Goal: Task Accomplishment & Management: Manage account settings

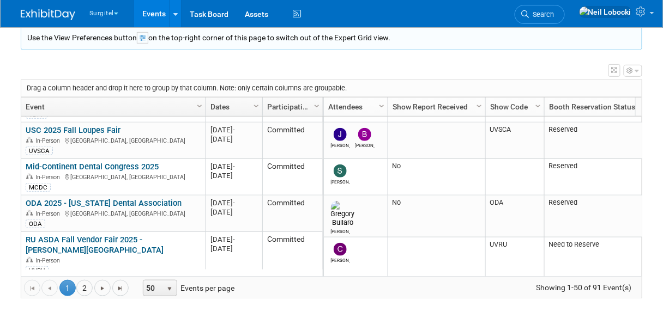
scroll to position [26, 0]
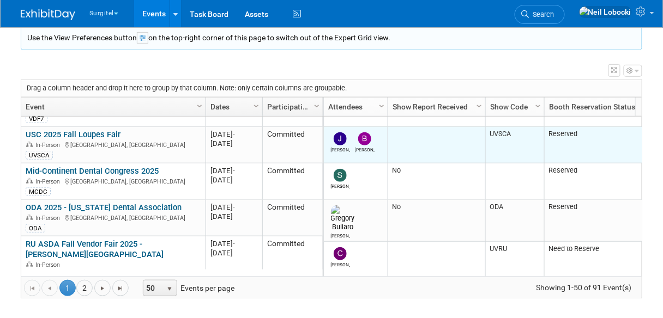
click at [632, 132] on td "Reserved" at bounding box center [597, 145] width 106 height 37
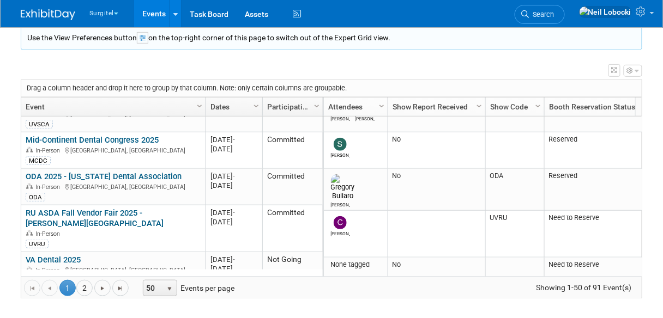
scroll to position [0, 0]
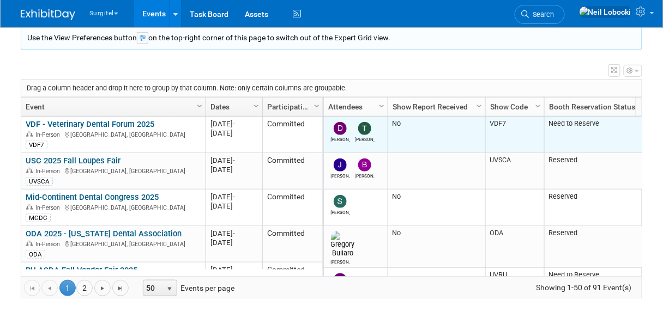
click at [632, 129] on td "Need to Reserve" at bounding box center [597, 135] width 106 height 37
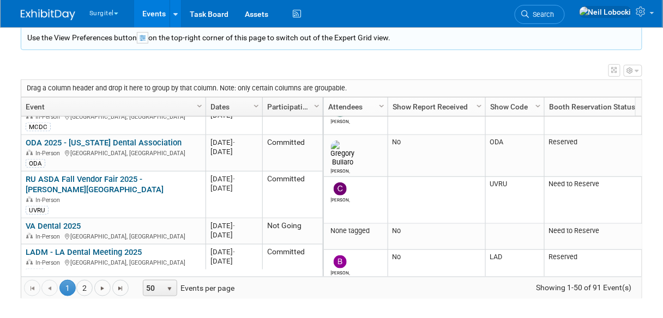
scroll to position [77, 0]
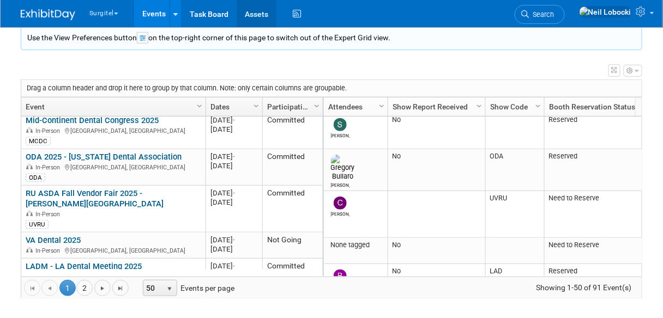
click at [244, 23] on link "Assets" at bounding box center [257, 13] width 40 height 27
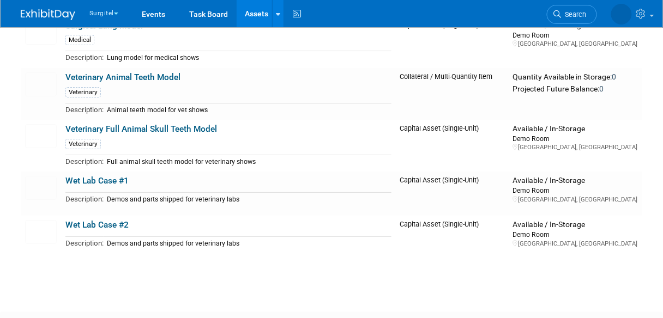
scroll to position [1000, 0]
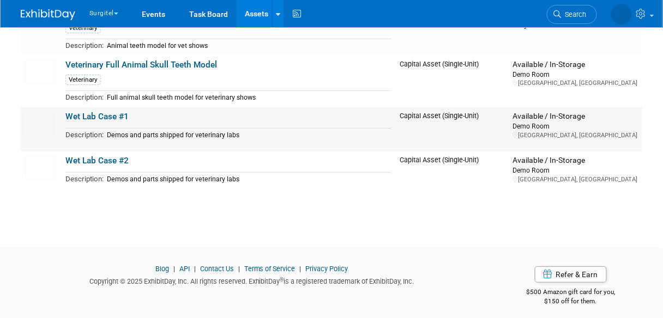
click at [91, 112] on link "Wet Lab Case #1" at bounding box center [96, 117] width 63 height 10
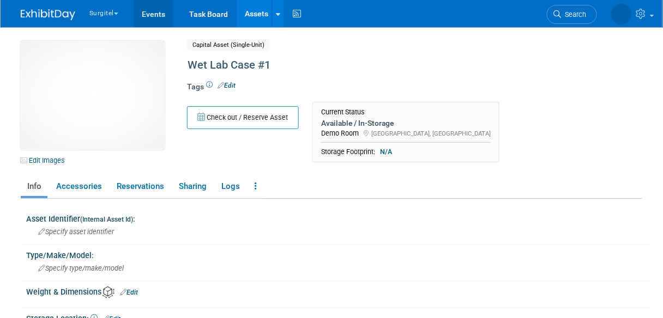
click at [153, 11] on link "Events" at bounding box center [154, 13] width 40 height 27
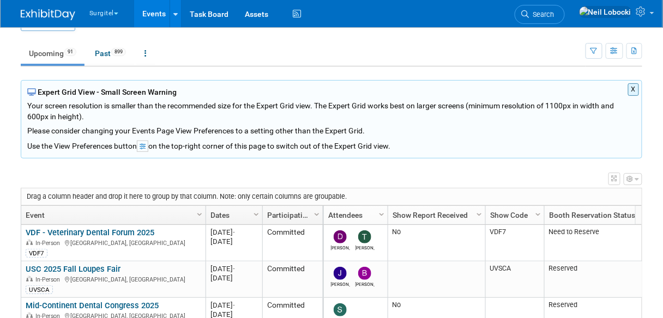
scroll to position [24, 0]
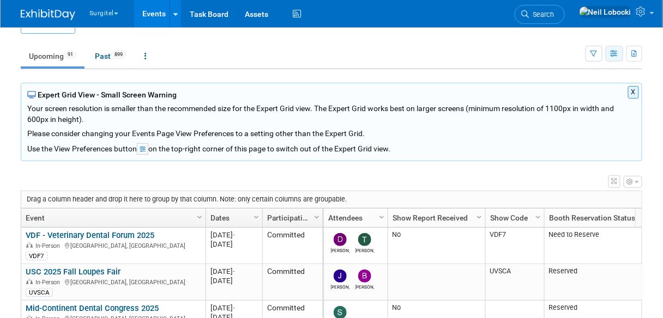
click at [614, 55] on icon "button" at bounding box center [615, 54] width 8 height 7
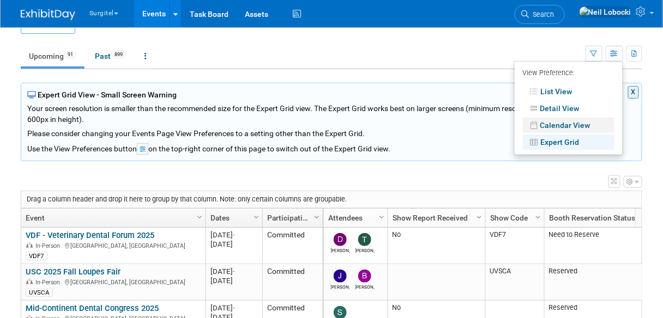
click at [575, 125] on link "Calendar View" at bounding box center [569, 125] width 92 height 15
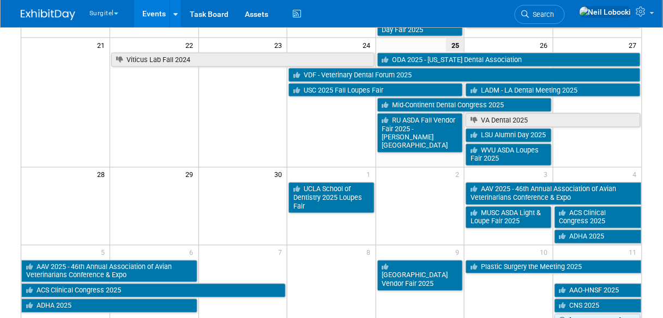
scroll to position [384, 0]
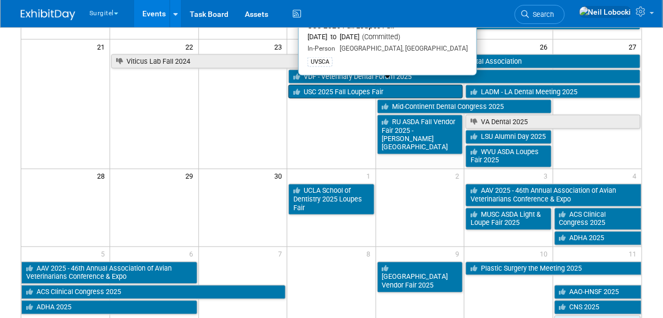
click at [382, 85] on link "USC 2025 Fall Loupes Fair" at bounding box center [375, 92] width 174 height 14
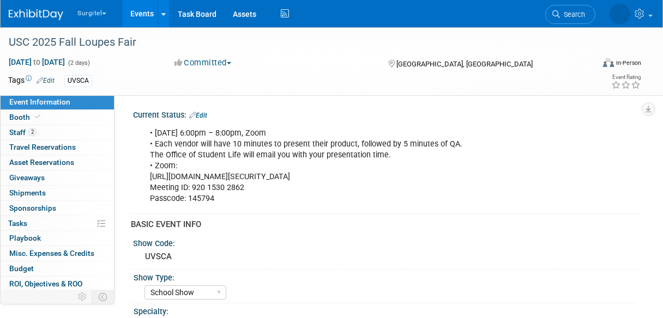
select select "School Show"
select select "Dental"
click at [141, 19] on link "Events" at bounding box center [142, 13] width 40 height 27
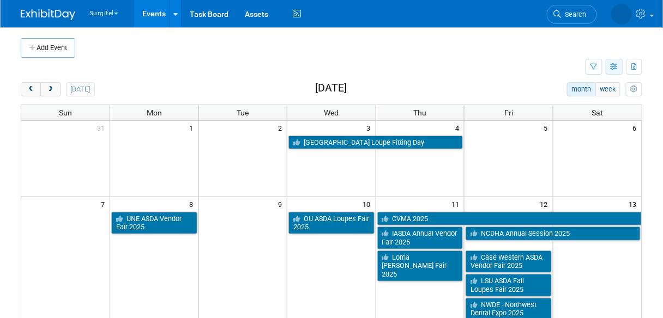
click at [614, 70] on button "button" at bounding box center [614, 67] width 17 height 16
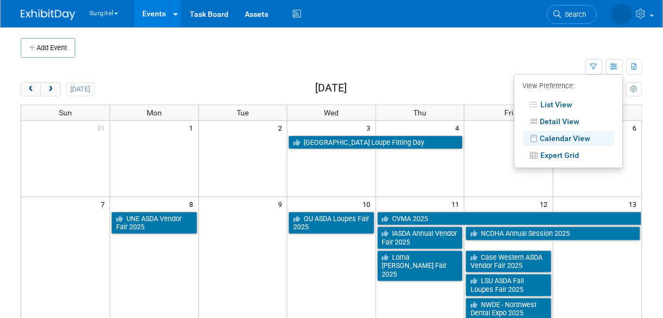
click at [468, 64] on td at bounding box center [303, 67] width 565 height 19
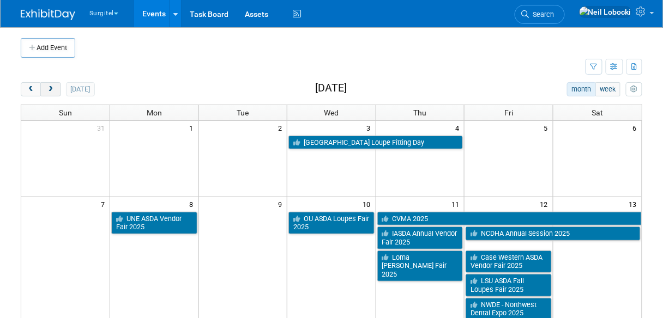
click at [46, 91] on span "next" at bounding box center [50, 89] width 8 height 7
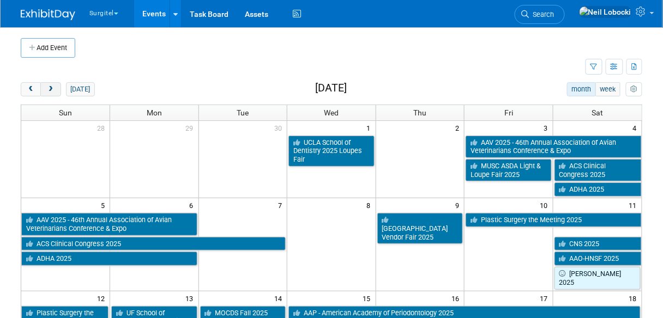
click at [45, 87] on button "next" at bounding box center [50, 89] width 20 height 14
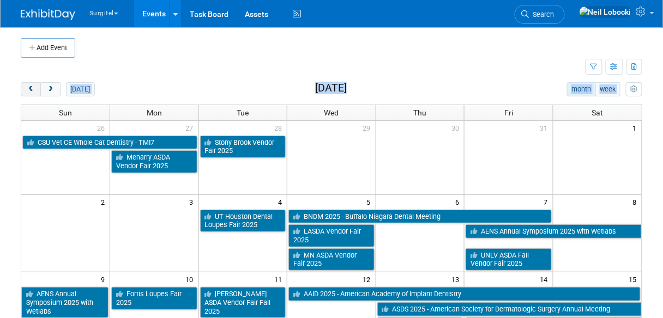
click at [34, 92] on span "prev" at bounding box center [31, 89] width 8 height 7
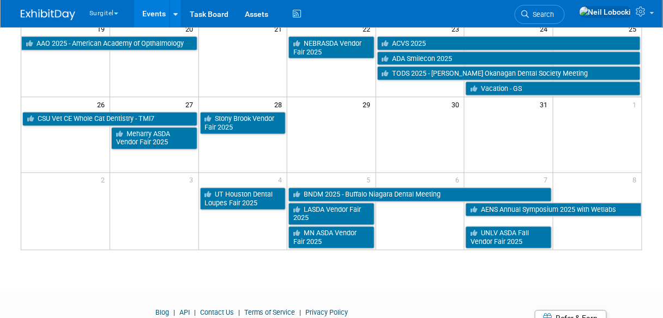
scroll to position [403, 0]
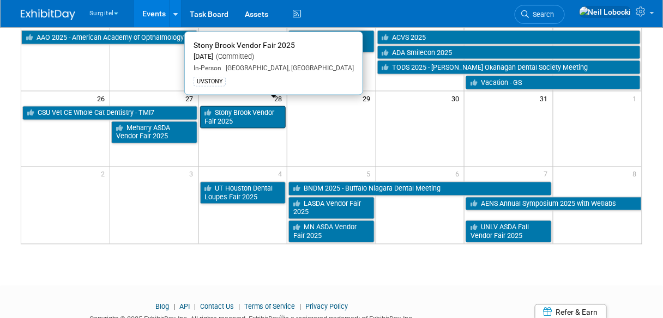
click at [227, 106] on link "Stony Brook Vendor Fair 2025" at bounding box center [243, 117] width 86 height 22
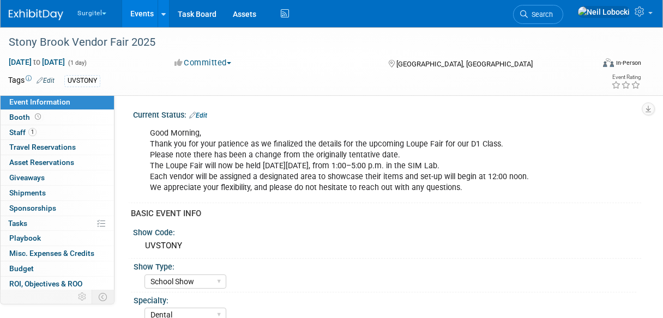
select select "School Show"
select select "Dental"
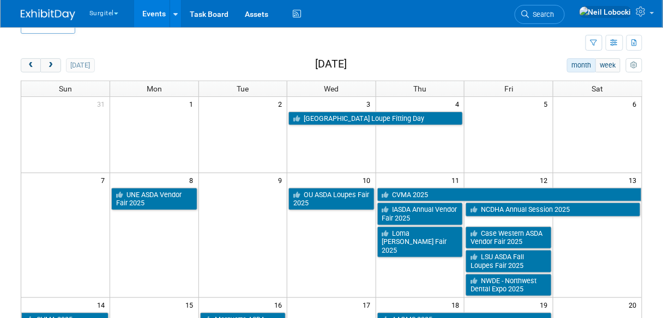
scroll to position [21, 0]
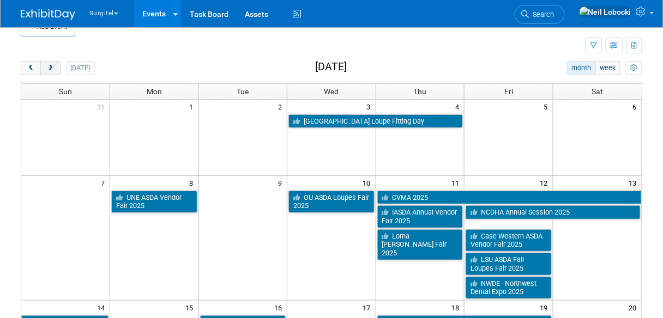
click at [47, 69] on span "next" at bounding box center [50, 68] width 8 height 7
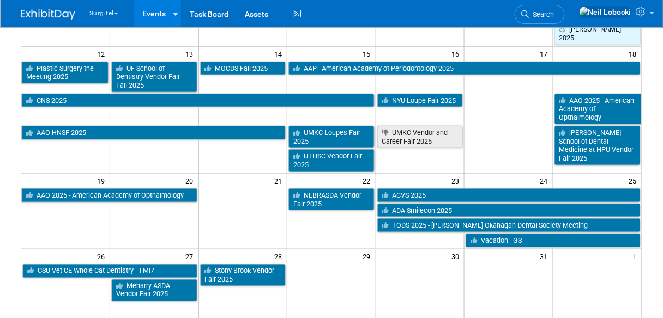
scroll to position [246, 0]
